Goal: Task Accomplishment & Management: Use online tool/utility

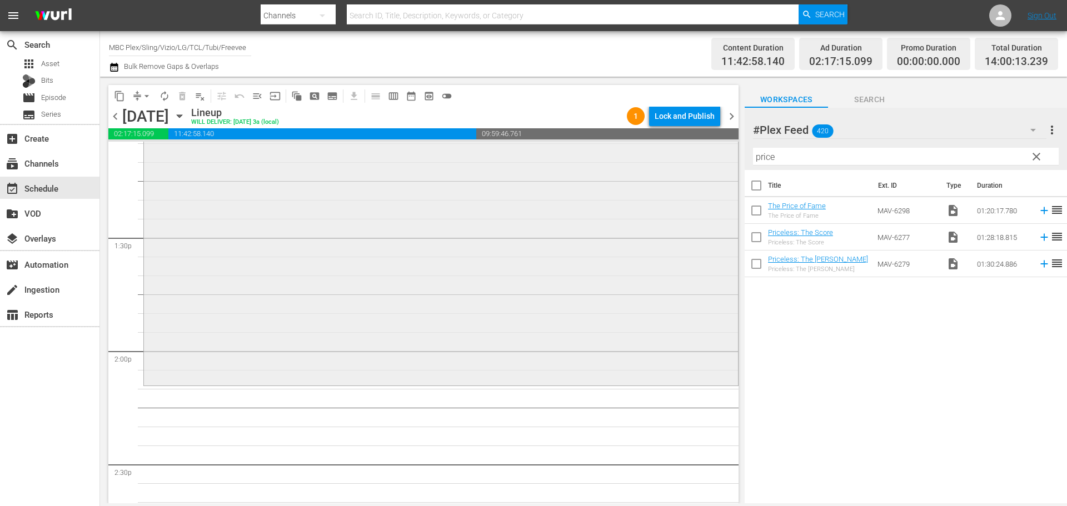
scroll to position [3000, 0]
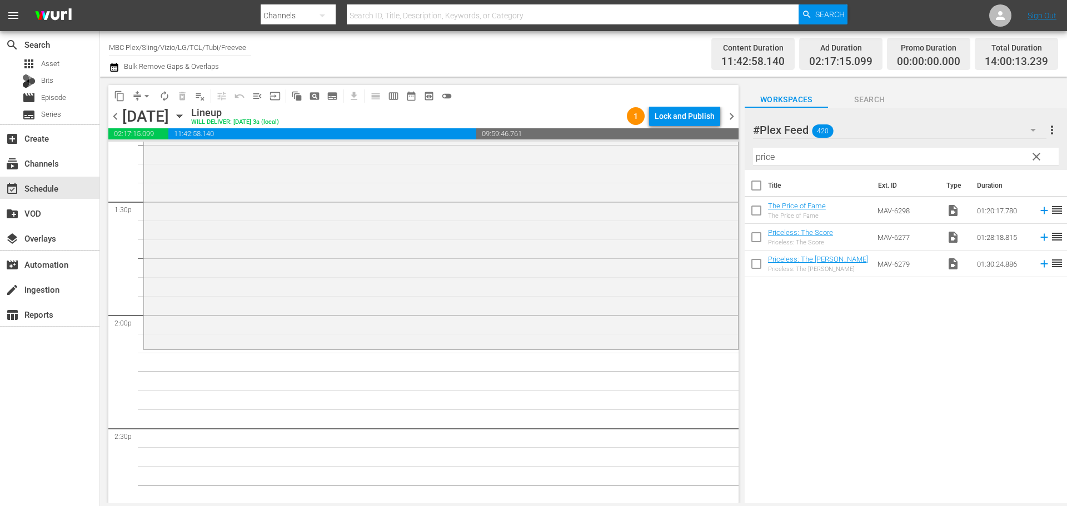
click at [1035, 156] on span "clear" at bounding box center [1035, 156] width 13 height 13
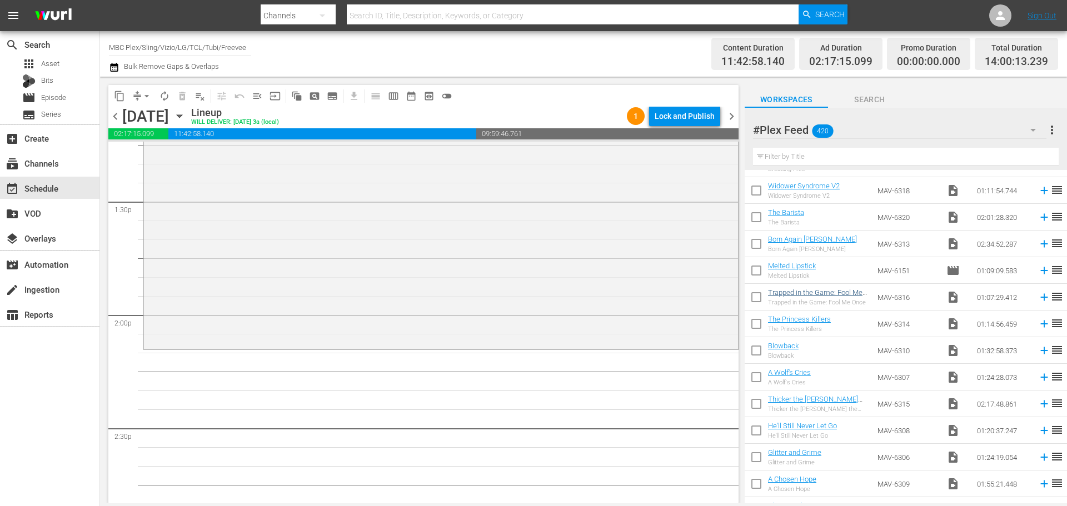
scroll to position [556, 0]
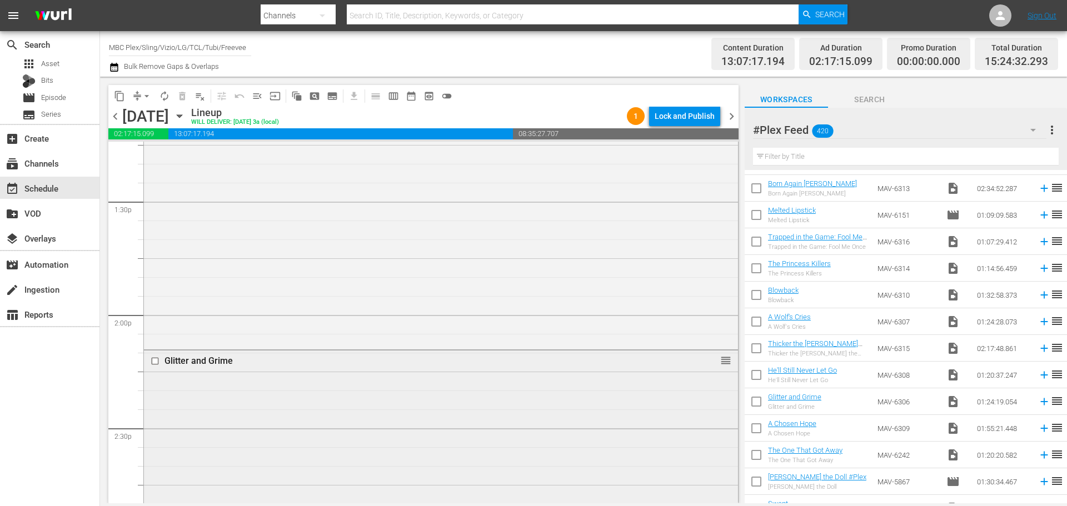
click at [275, 421] on div "Glitter and Grime reorder" at bounding box center [441, 508] width 594 height 315
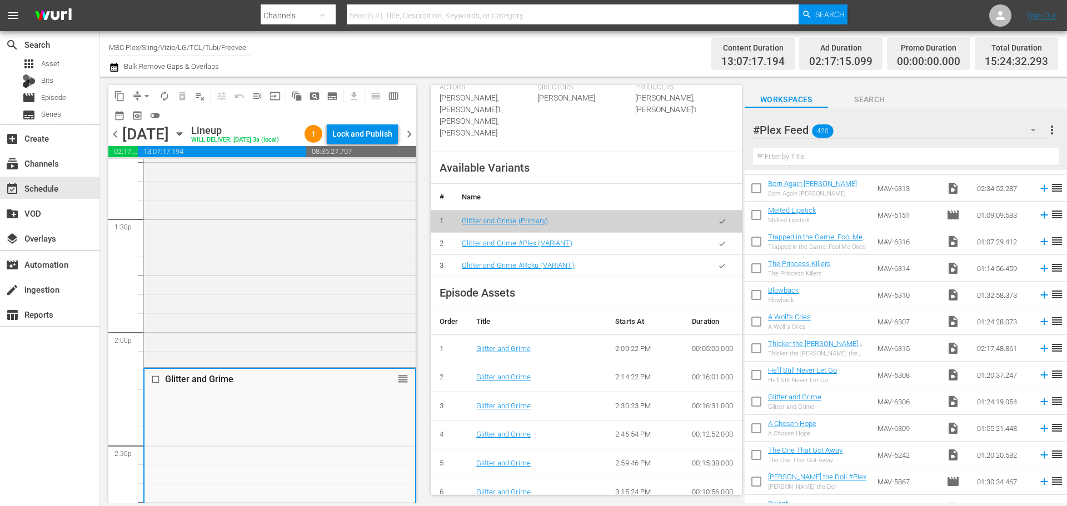
scroll to position [389, 0]
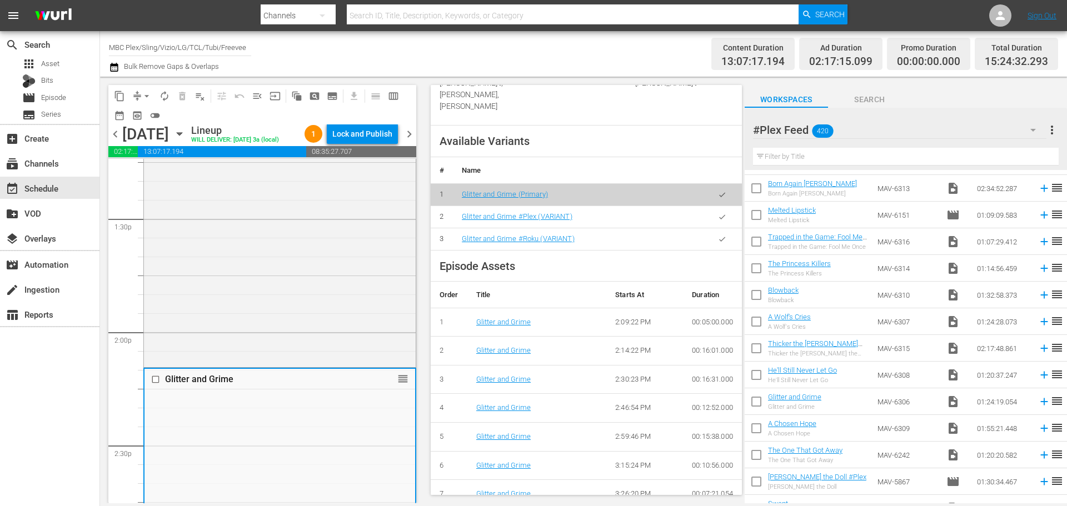
click at [719, 219] on icon "button" at bounding box center [722, 216] width 6 height 4
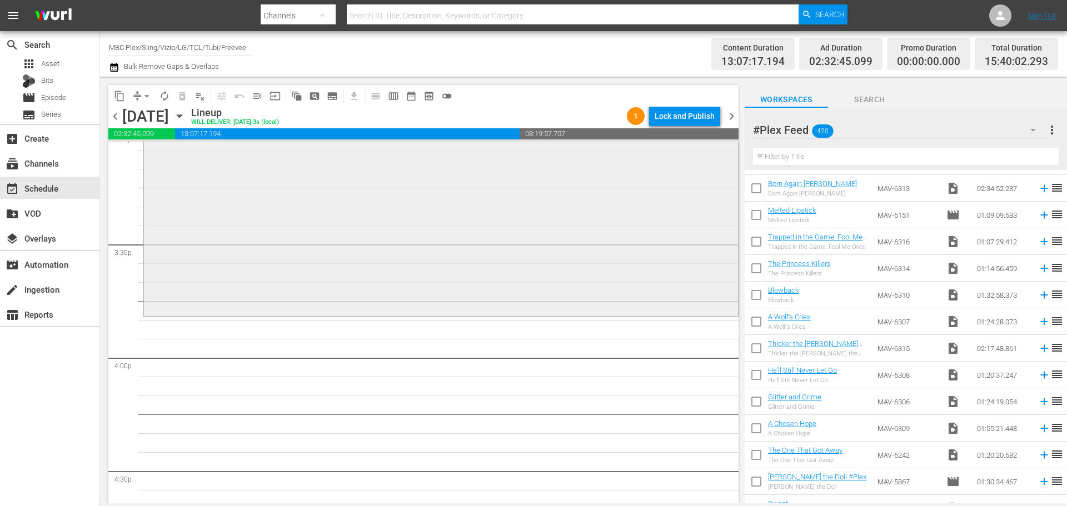
scroll to position [3444, 0]
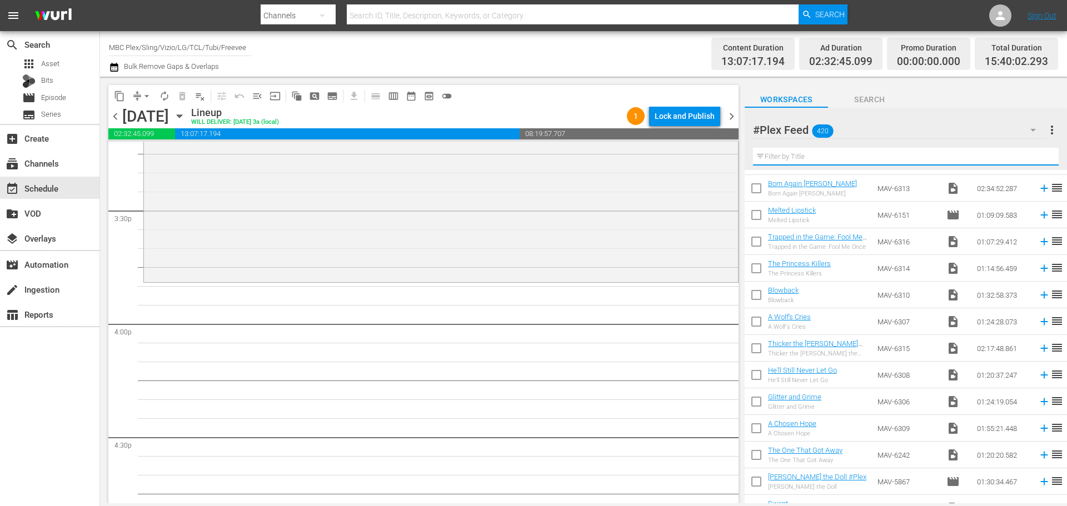
click at [814, 156] on input "text" at bounding box center [906, 157] width 306 height 18
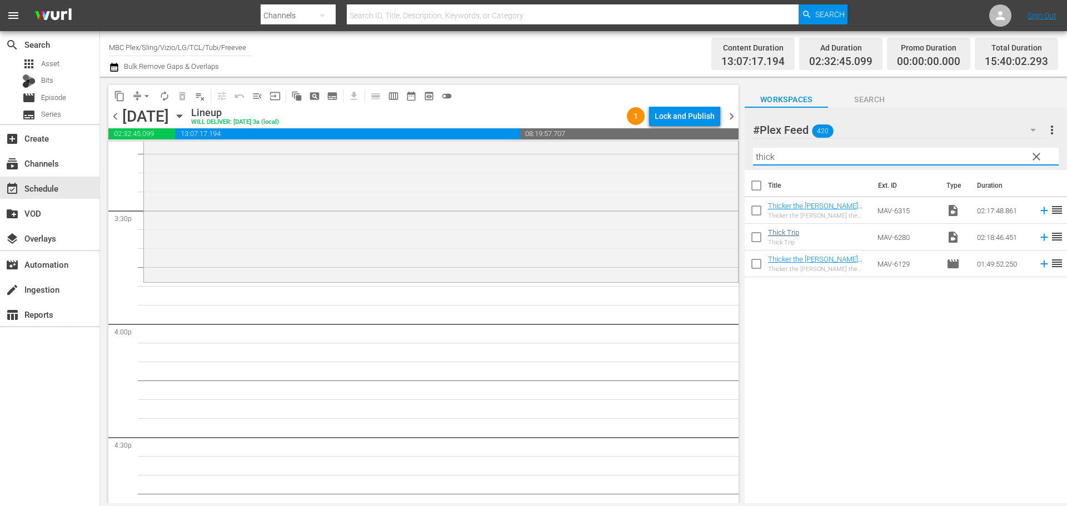
type input "thick"
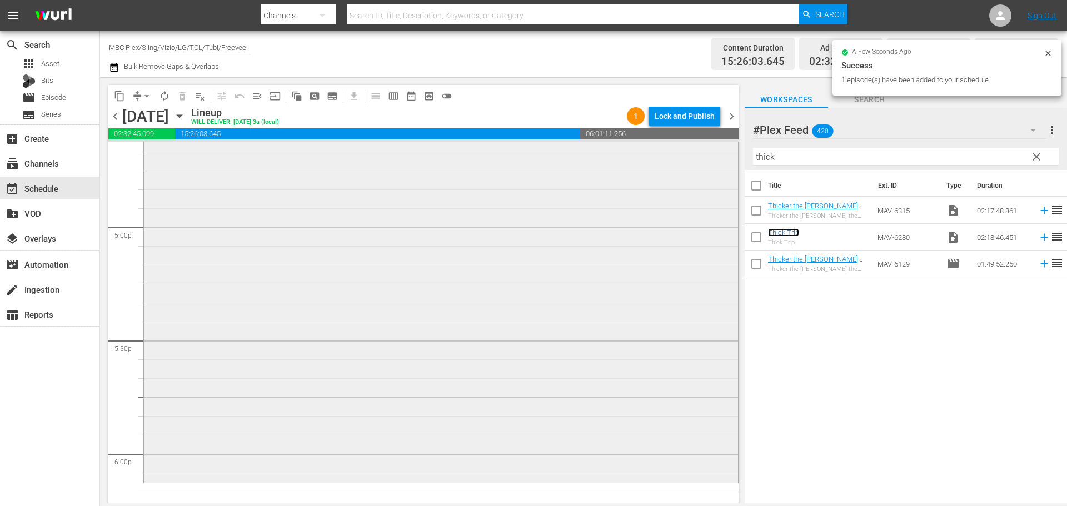
scroll to position [3777, 0]
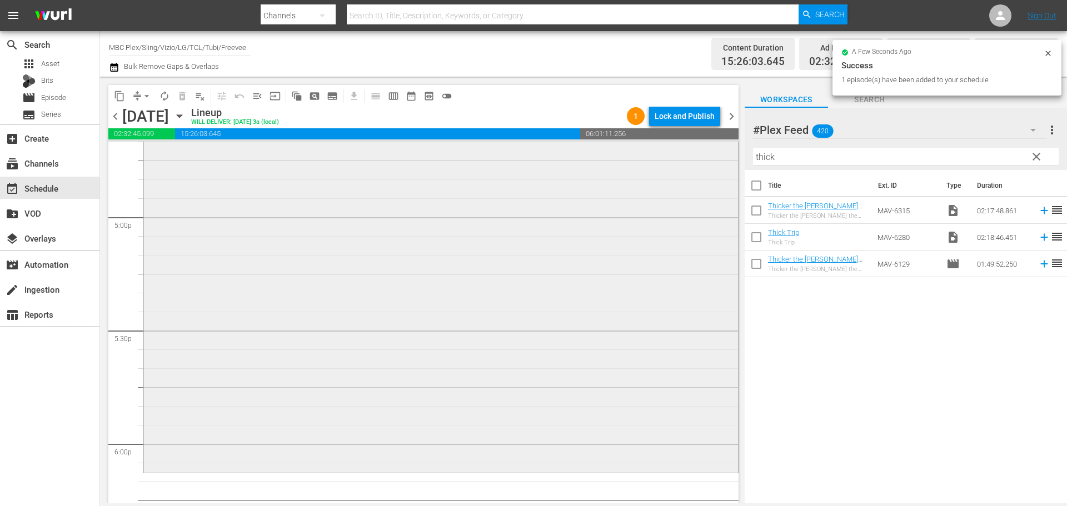
click at [518, 271] on div "Thick Trip reorder" at bounding box center [441, 210] width 594 height 521
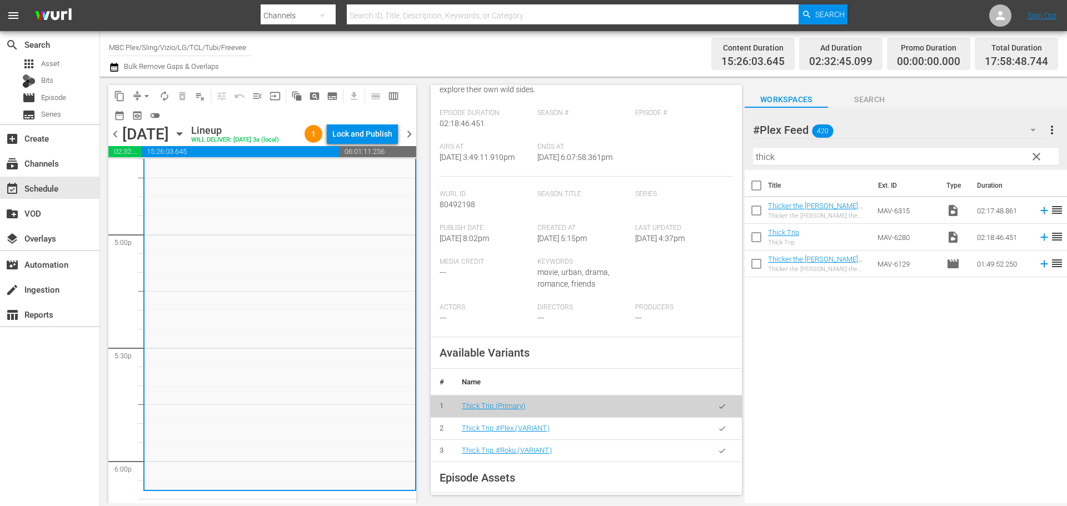
scroll to position [167, 0]
click at [718, 428] on icon "button" at bounding box center [722, 427] width 8 height 8
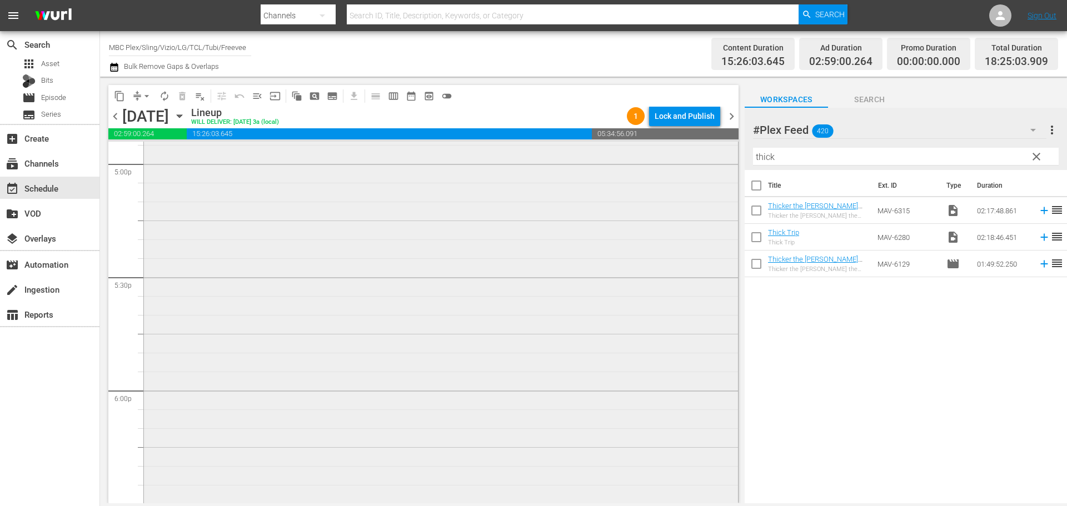
scroll to position [4111, 0]
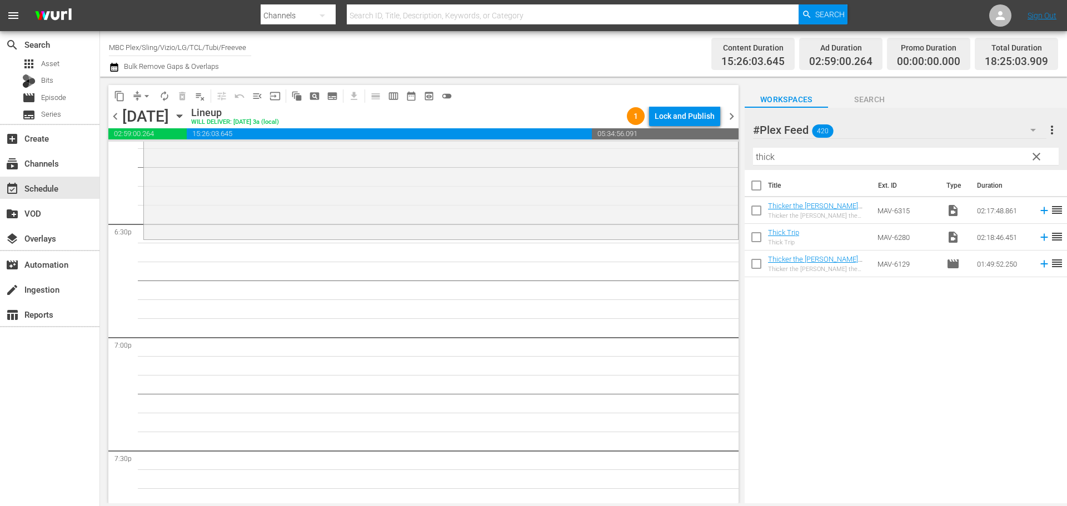
drag, startPoint x: 1034, startPoint y: 156, endPoint x: 1055, endPoint y: 163, distance: 23.0
click at [1034, 156] on span "clear" at bounding box center [1035, 156] width 13 height 13
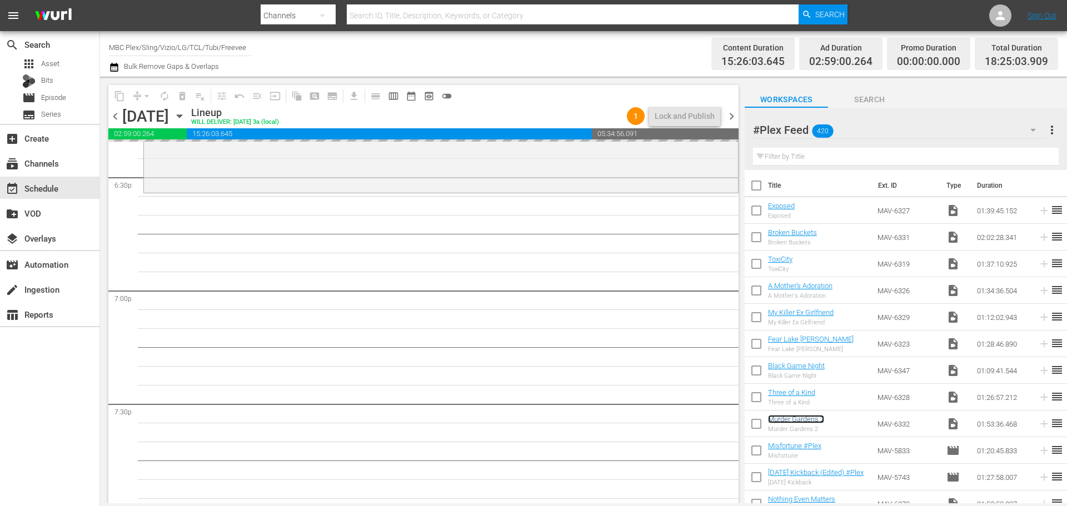
scroll to position [4166, 0]
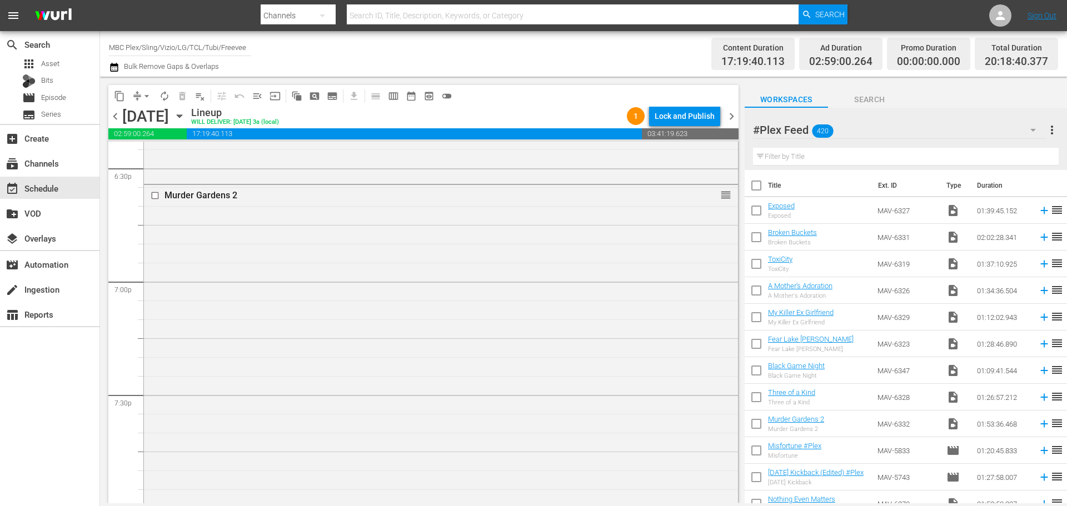
click at [439, 319] on div "Murder Gardens 2 reorder" at bounding box center [441, 398] width 594 height 426
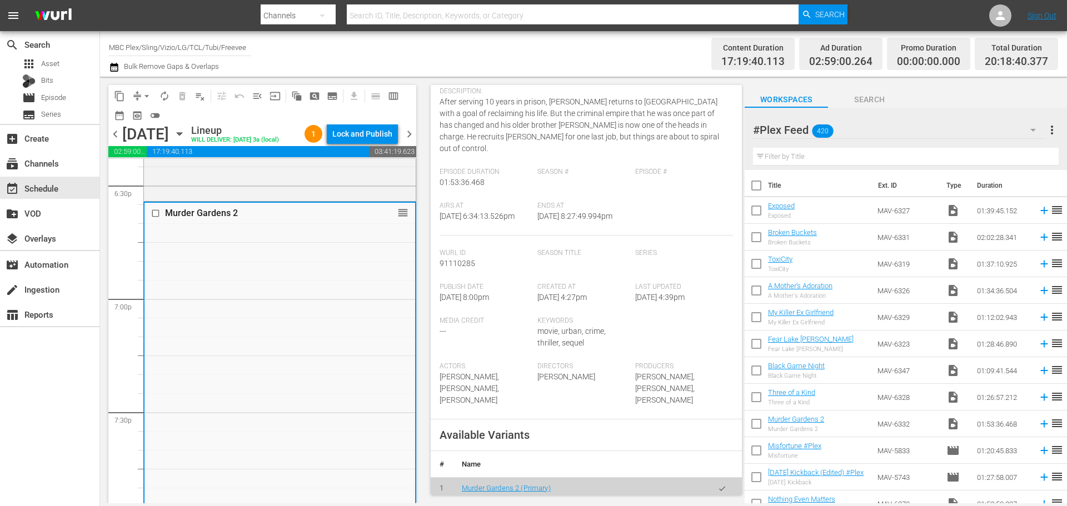
scroll to position [333, 0]
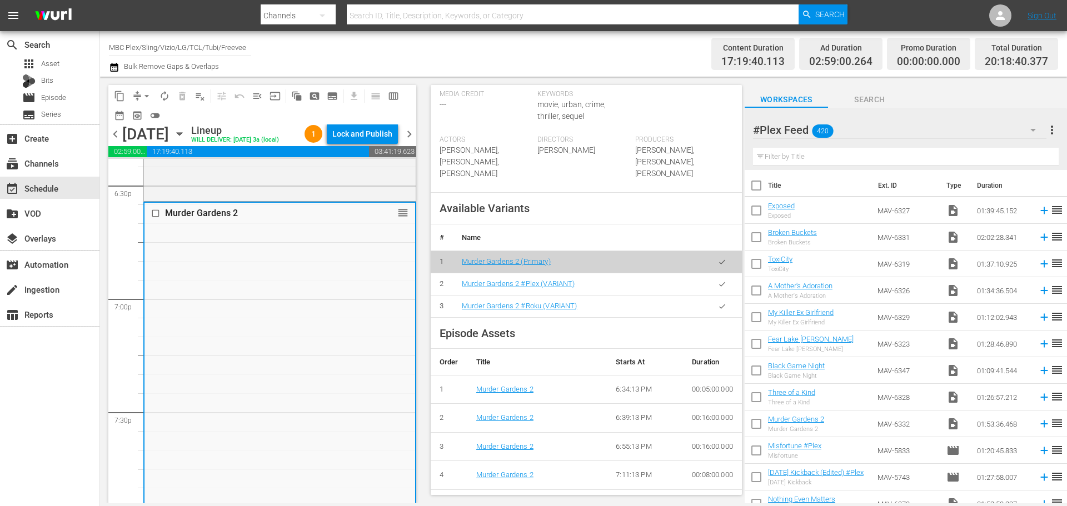
click at [712, 273] on button "button" at bounding box center [722, 284] width 22 height 22
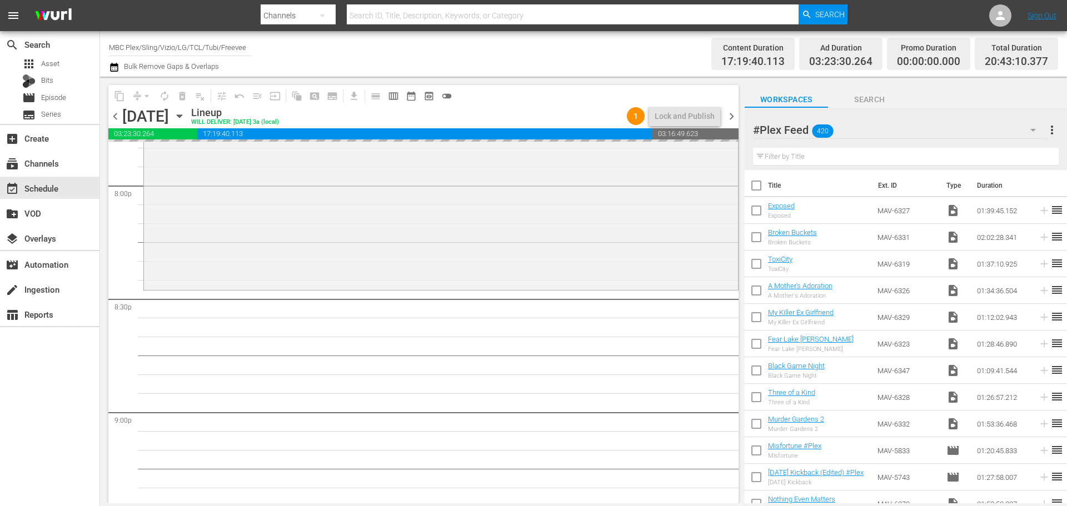
scroll to position [4500, 0]
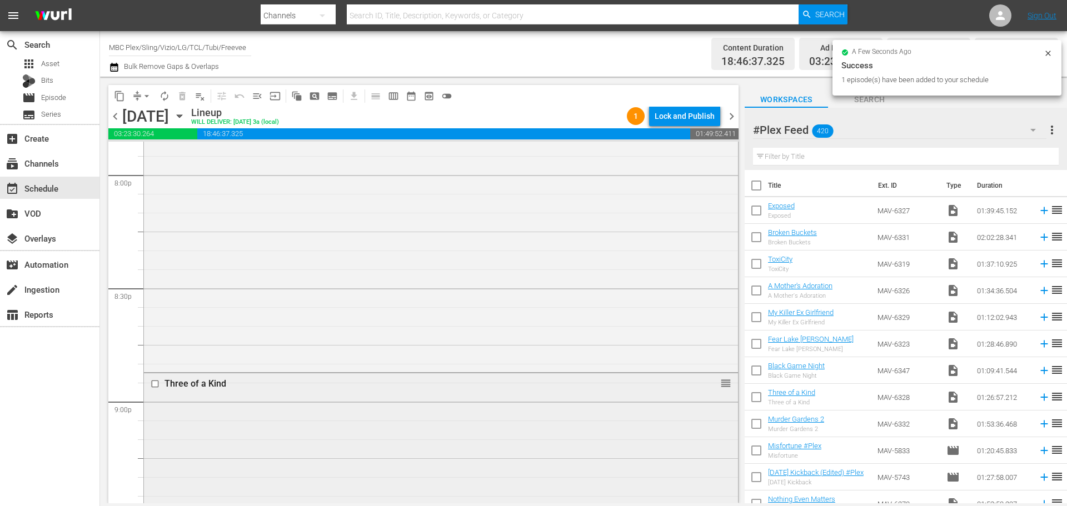
click at [456, 388] on div "Three of a Kind" at bounding box center [420, 383] width 512 height 11
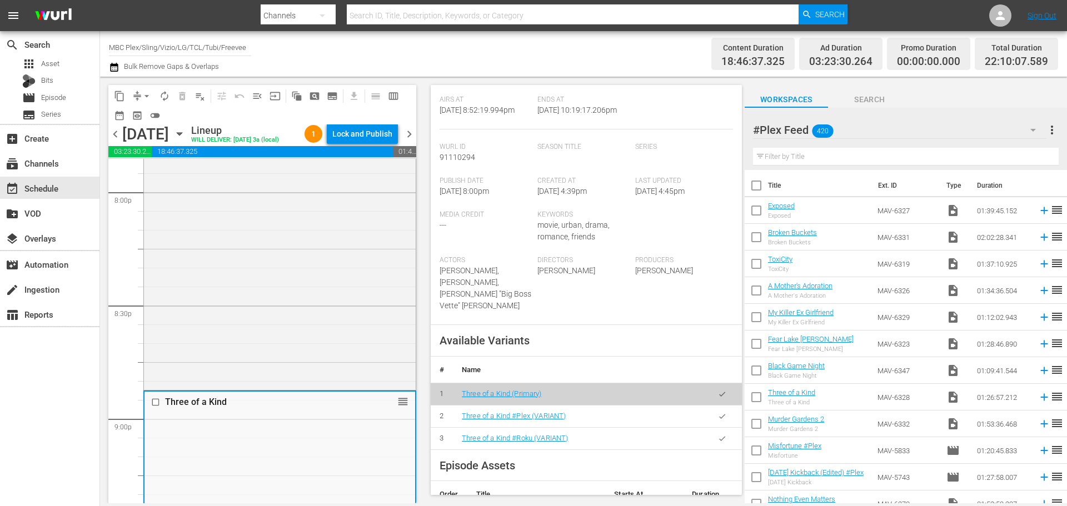
scroll to position [222, 0]
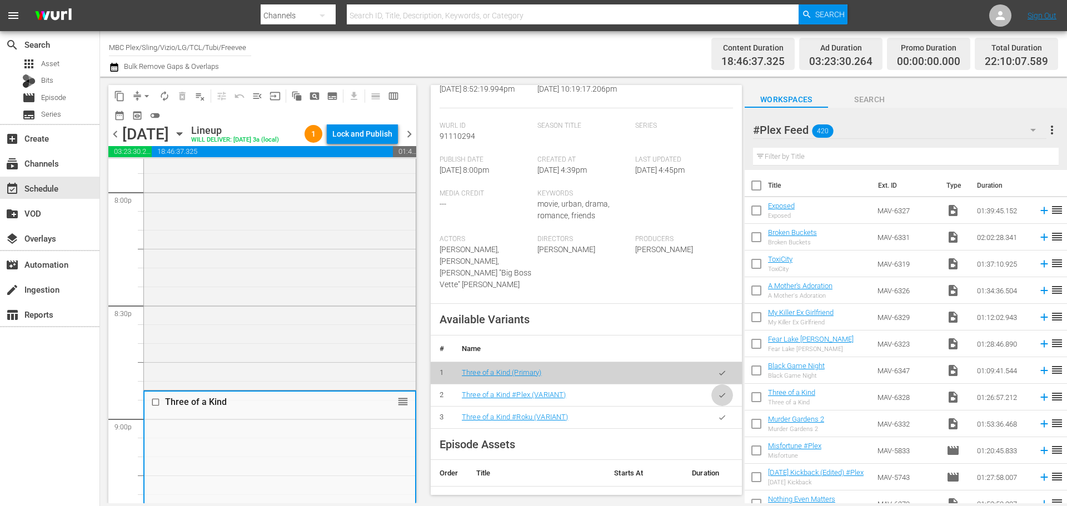
click at [711, 403] on button "button" at bounding box center [722, 395] width 22 height 22
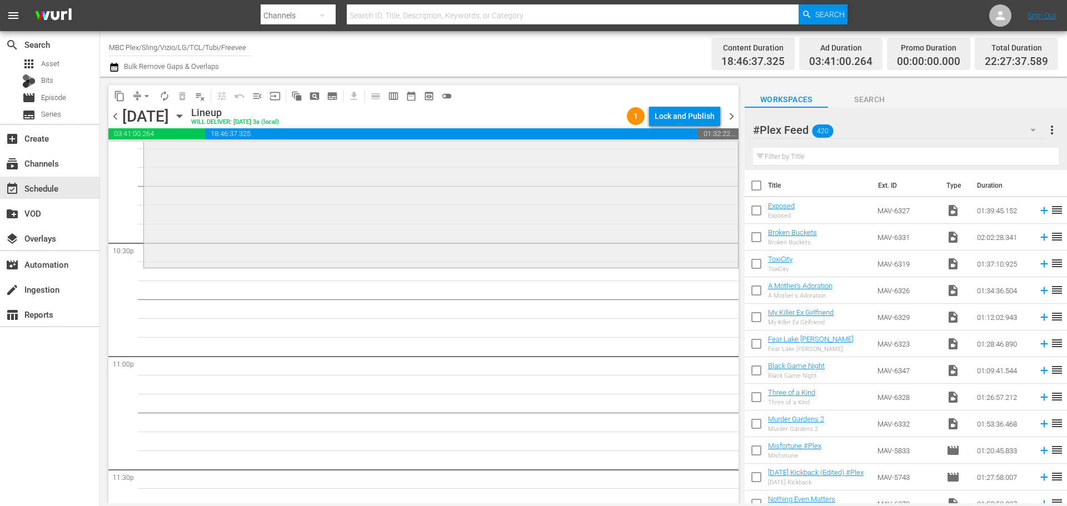
scroll to position [5000, 0]
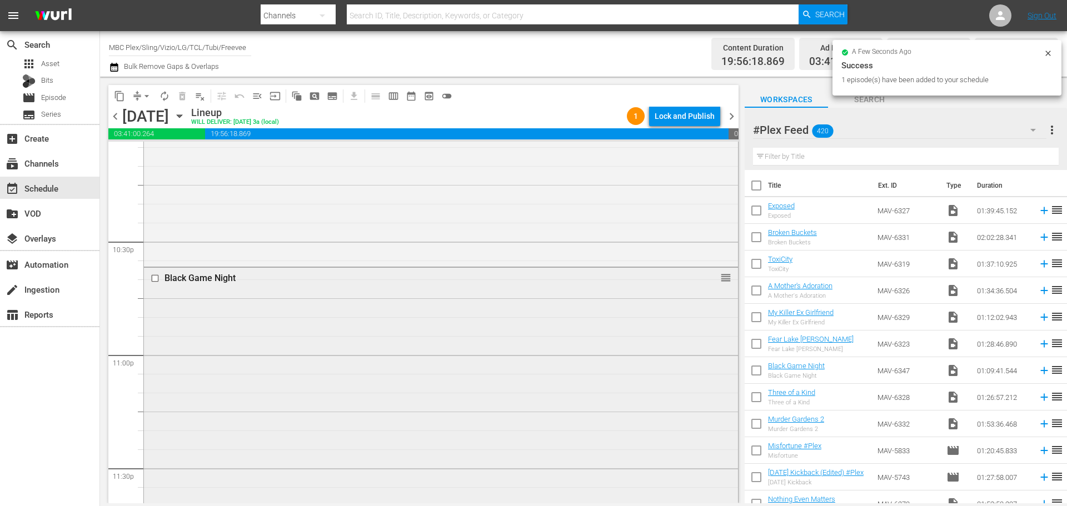
click at [484, 311] on div "Black Game Night reorder" at bounding box center [441, 398] width 594 height 260
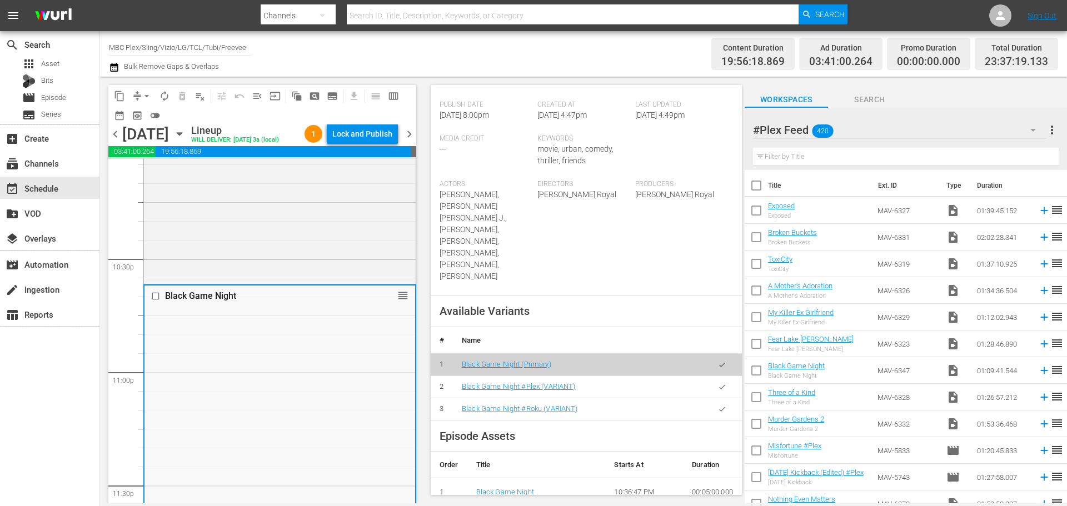
scroll to position [278, 0]
click at [718, 391] on icon "button" at bounding box center [722, 386] width 8 height 8
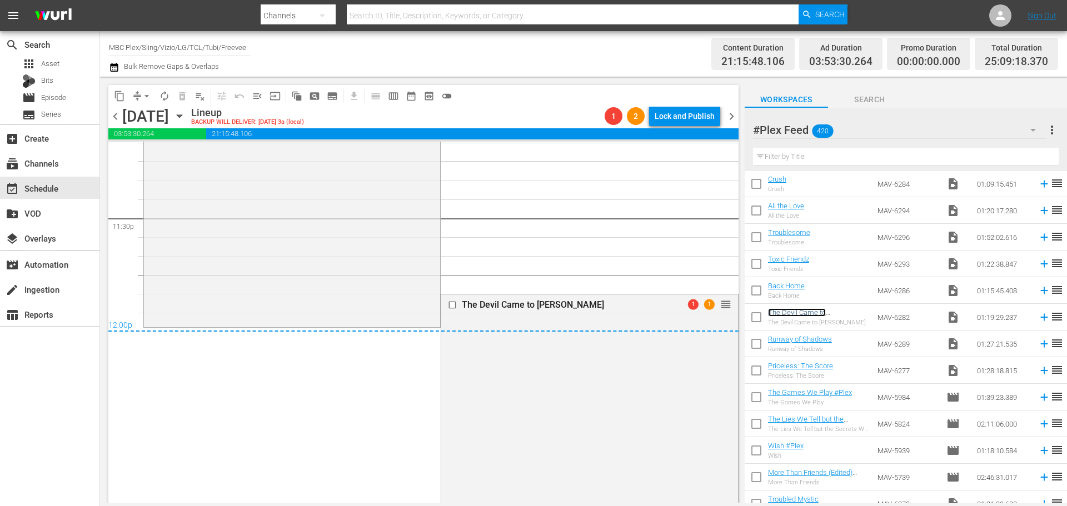
scroll to position [5251, 0]
drag, startPoint x: 719, startPoint y: 306, endPoint x: 715, endPoint y: 331, distance: 25.3
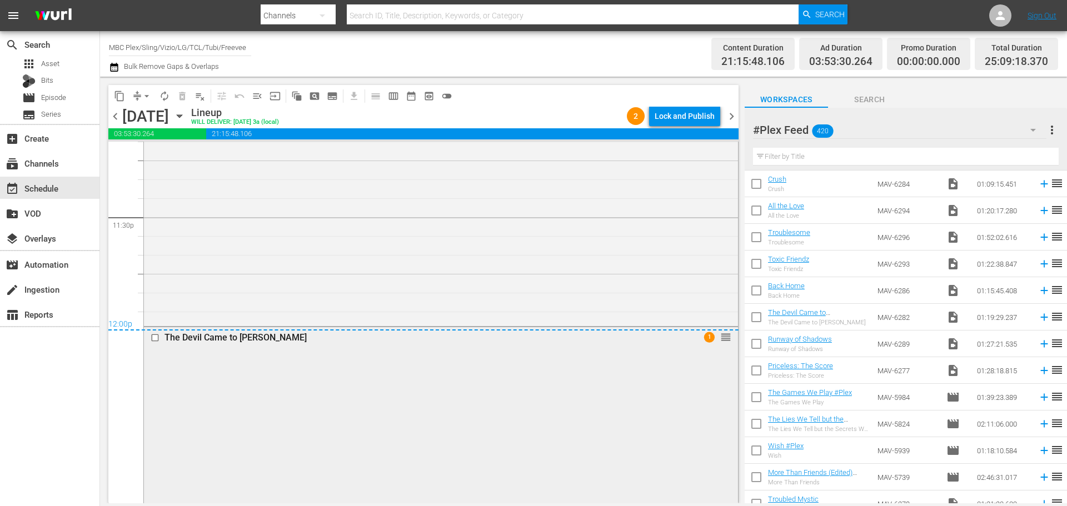
click at [460, 389] on div "The Devil Came to [PERSON_NAME] 1 reorder" at bounding box center [441, 475] width 594 height 297
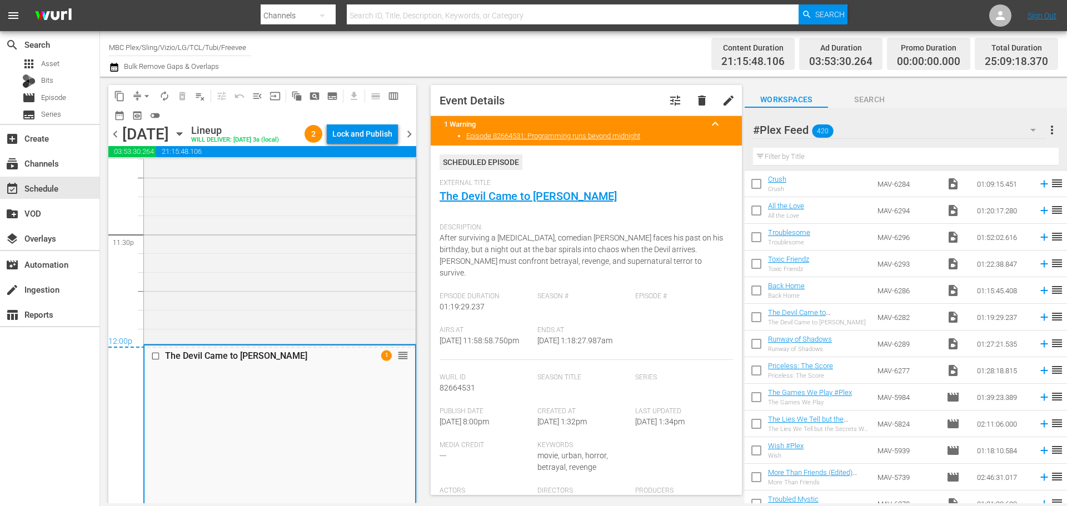
scroll to position [222, 0]
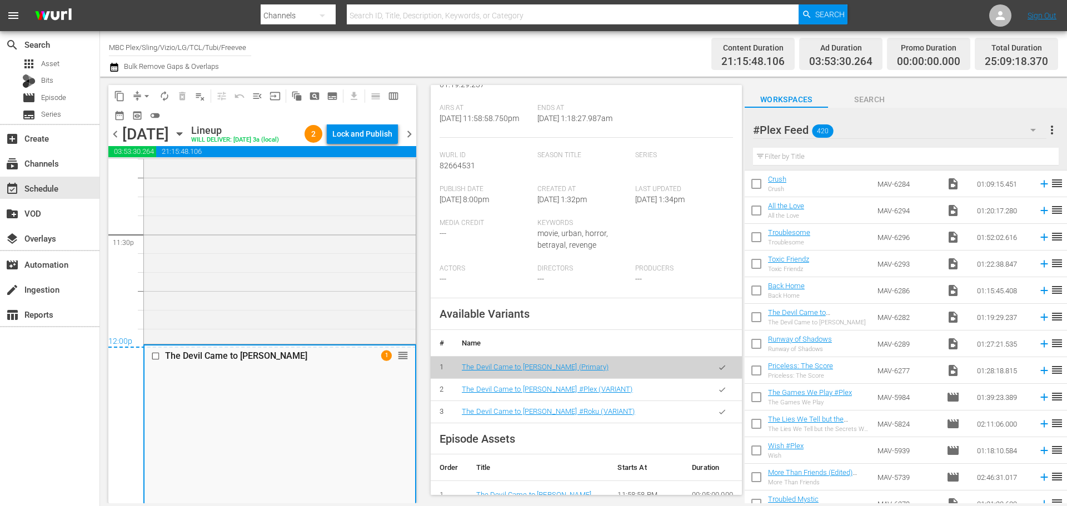
click at [711, 392] on button "button" at bounding box center [722, 390] width 22 height 22
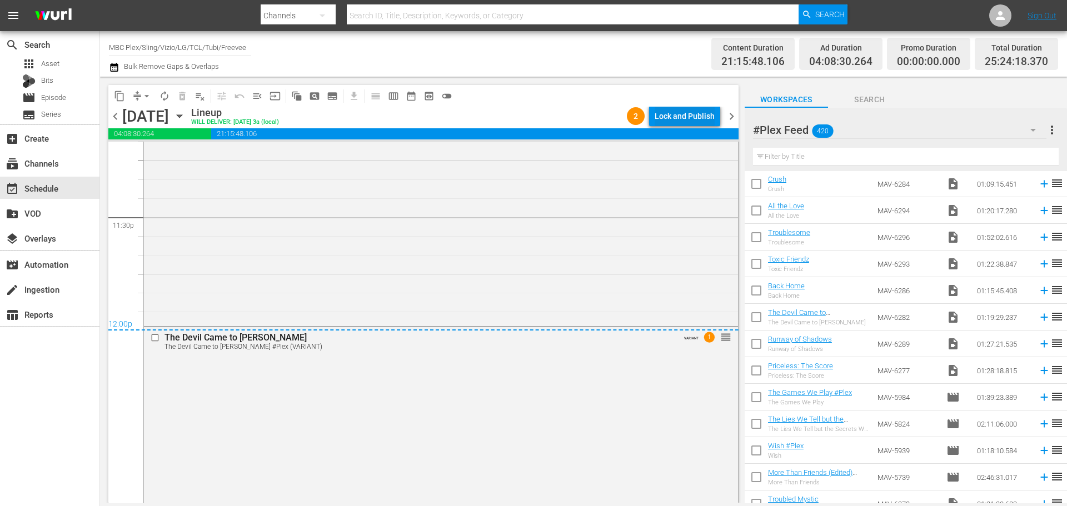
click at [687, 116] on div "Lock and Publish" at bounding box center [684, 116] width 60 height 20
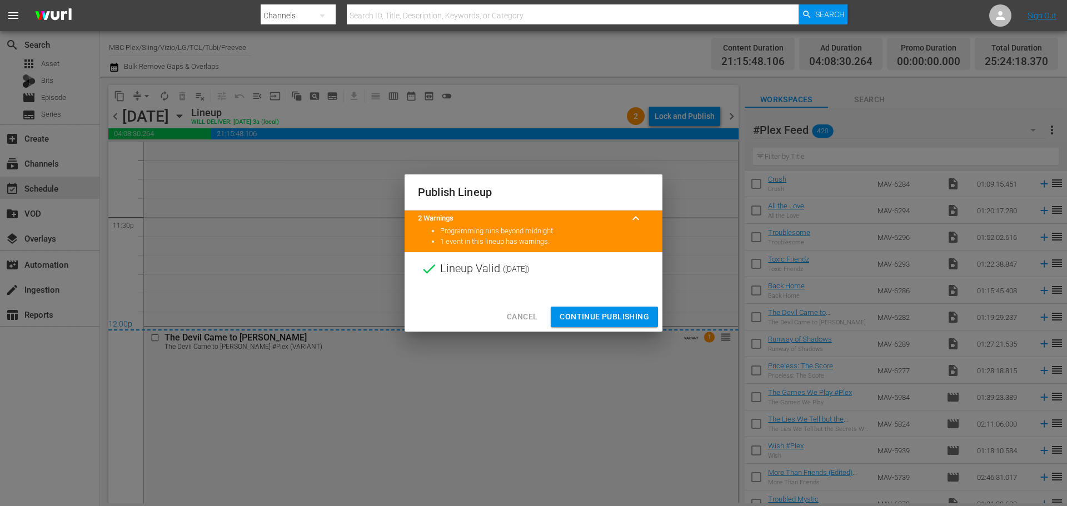
click at [619, 313] on span "Continue Publishing" at bounding box center [603, 317] width 89 height 14
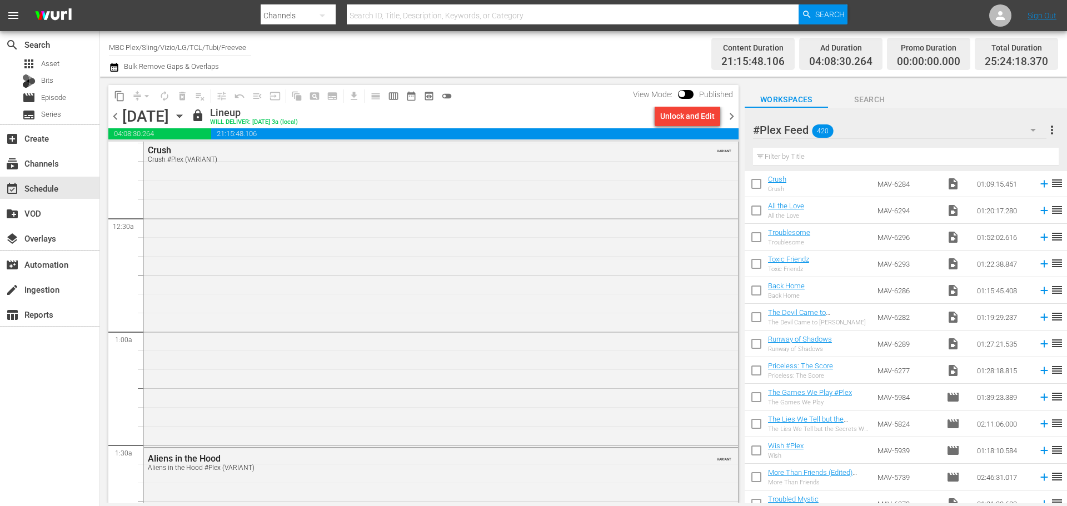
scroll to position [0, 0]
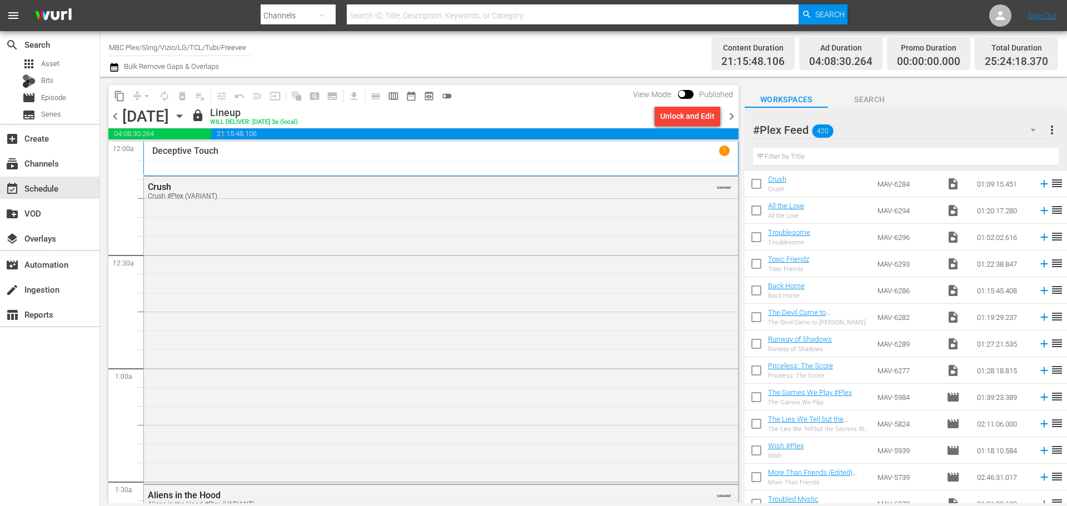
click at [733, 112] on span "chevron_right" at bounding box center [731, 116] width 14 height 14
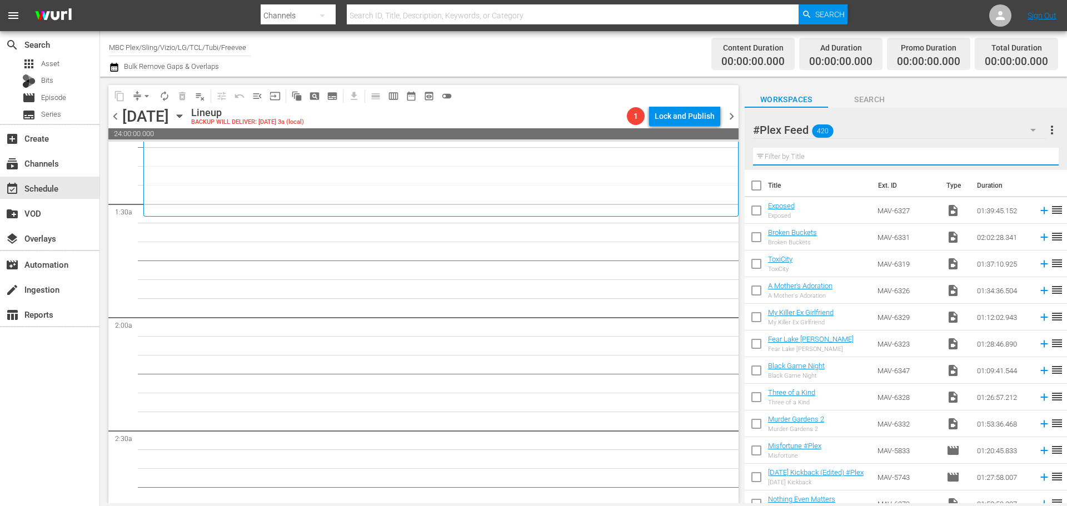
click at [879, 161] on input "text" at bounding box center [906, 157] width 306 height 18
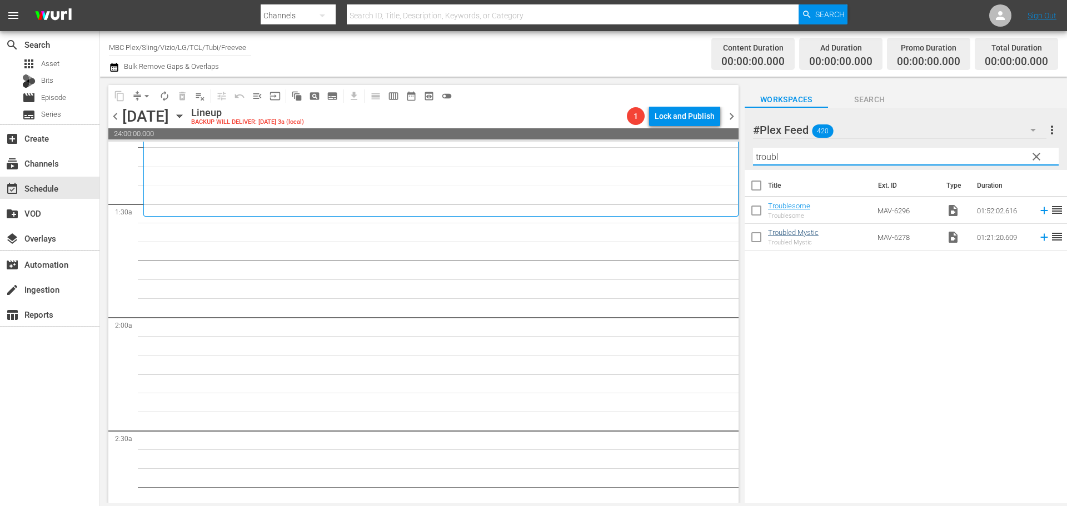
type input "troubl"
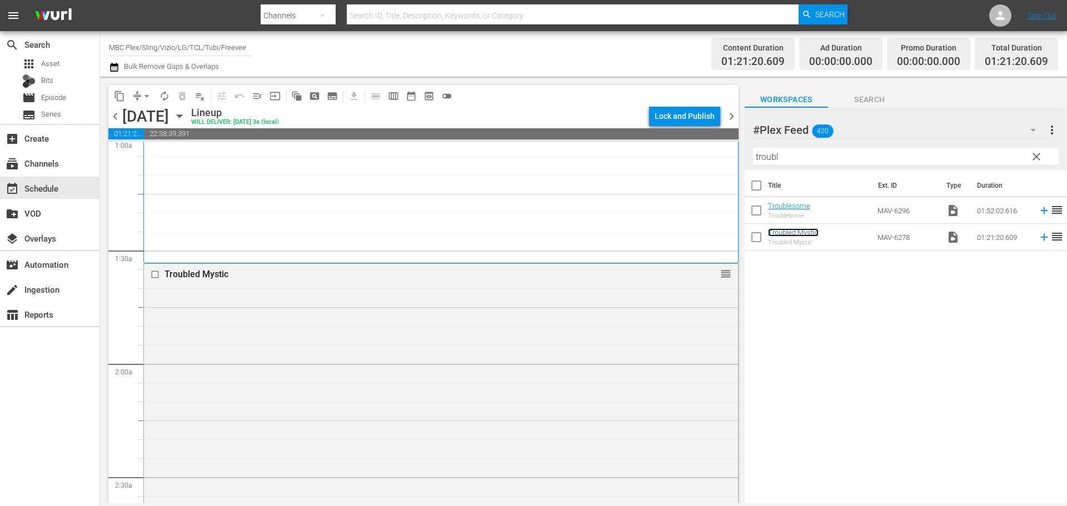
scroll to position [167, 0]
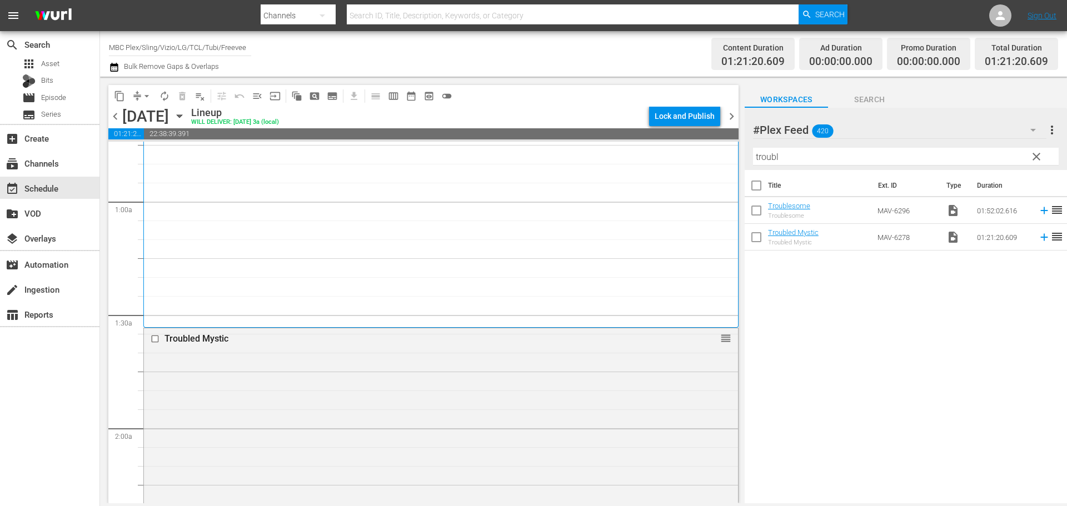
click at [346, 268] on div "The Devil Came to [PERSON_NAME] 1" at bounding box center [440, 151] width 577 height 345
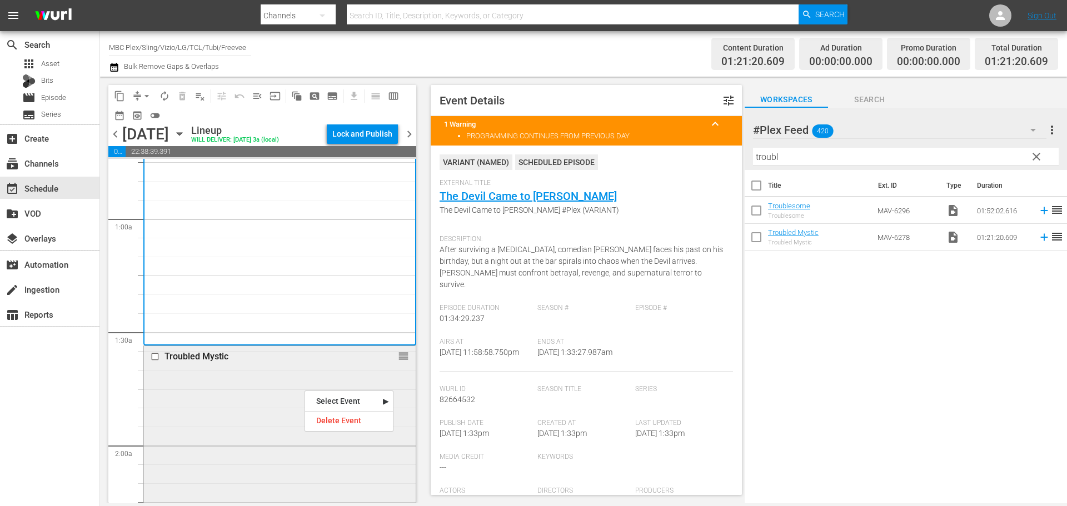
click at [173, 383] on div "Troubled Mystic reorder" at bounding box center [280, 498] width 272 height 304
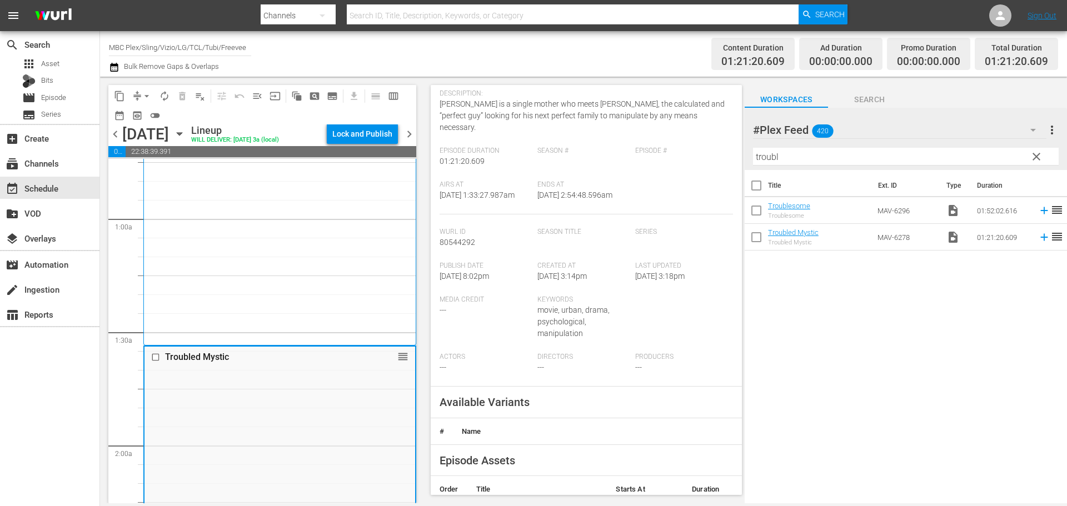
scroll to position [278, 0]
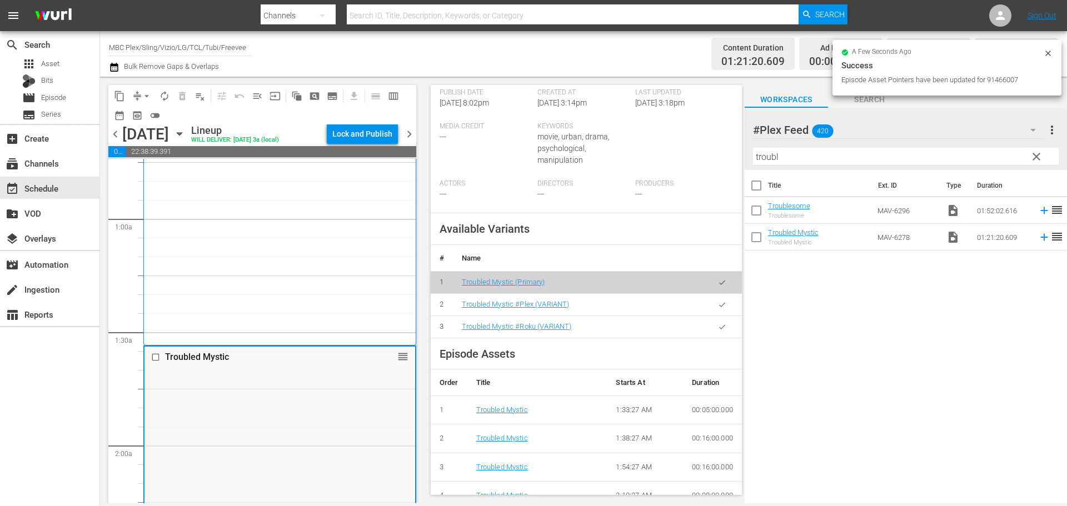
click at [718, 308] on icon "button" at bounding box center [722, 305] width 8 height 8
